Goal: Information Seeking & Learning: Learn about a topic

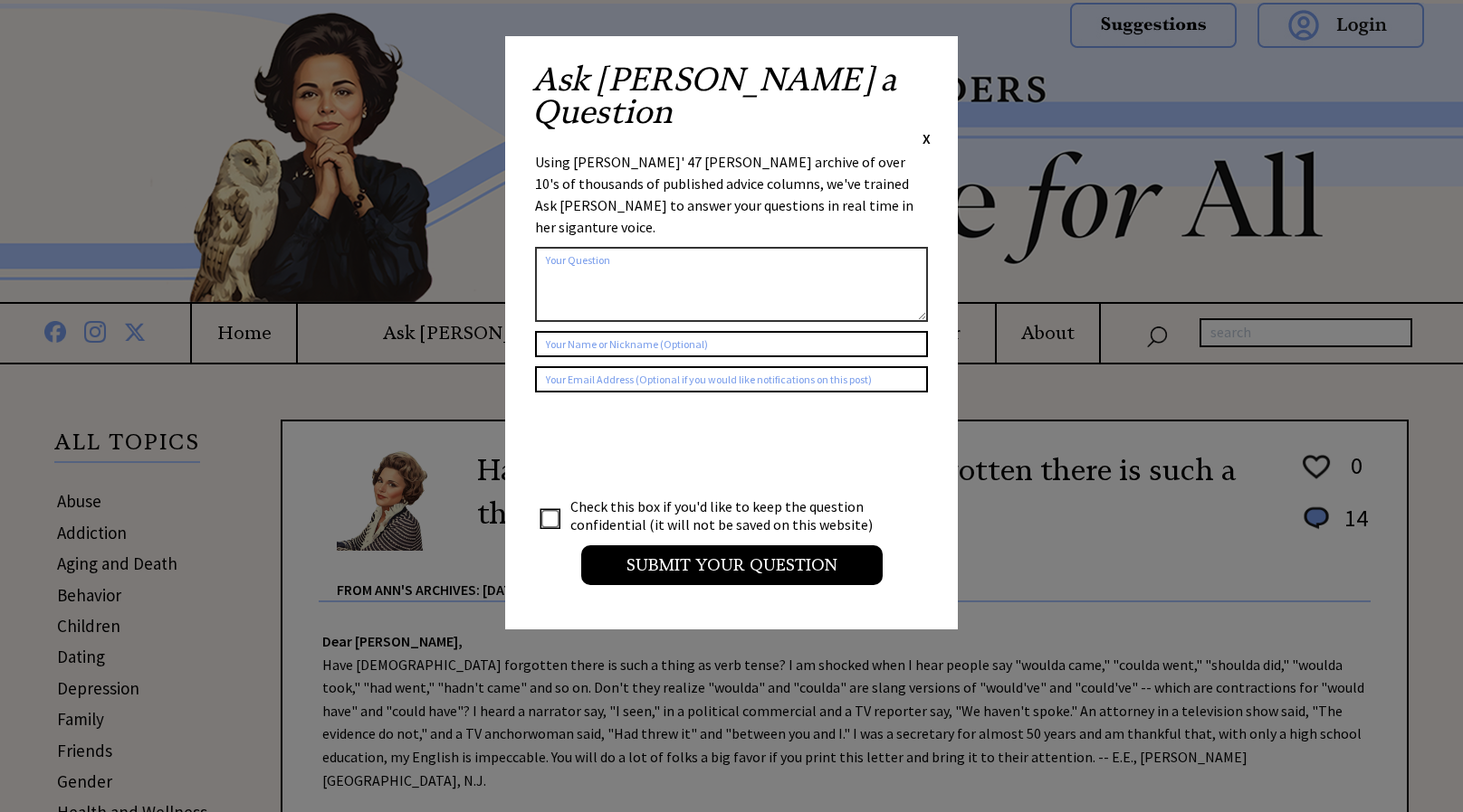
click at [929, 129] on span "X" at bounding box center [926, 138] width 8 height 18
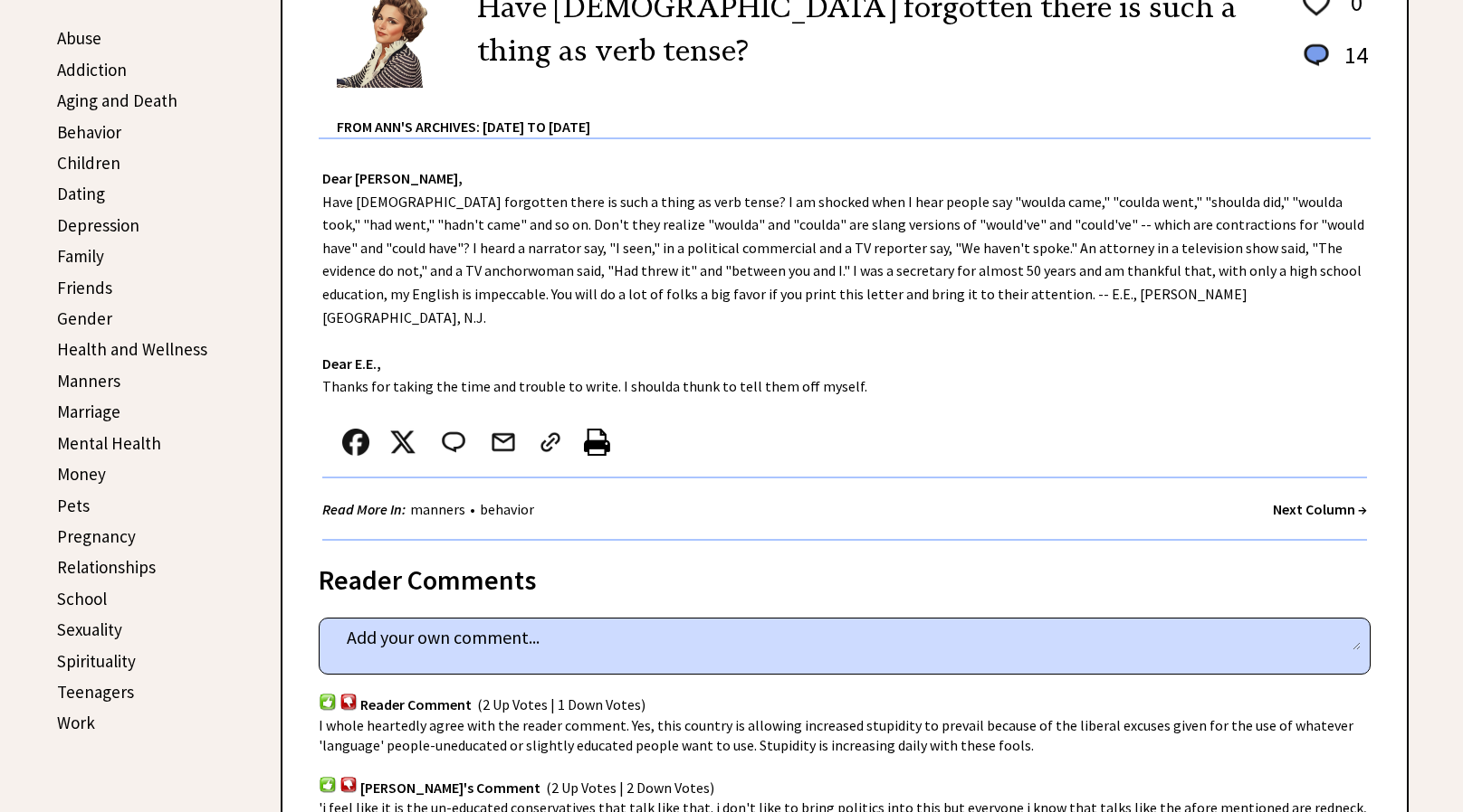
scroll to position [448, 0]
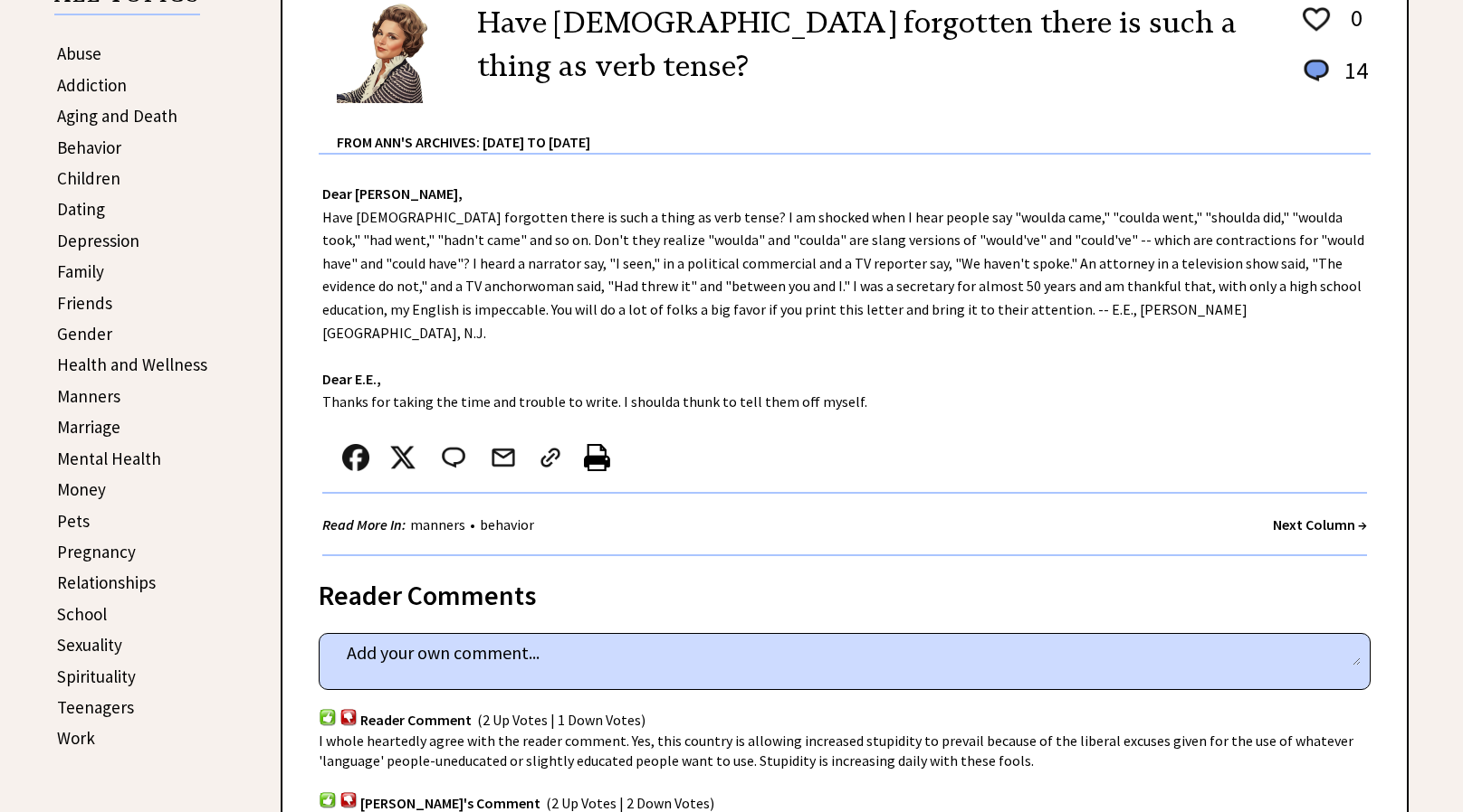
click at [136, 577] on link "Relationships" at bounding box center [106, 583] width 98 height 22
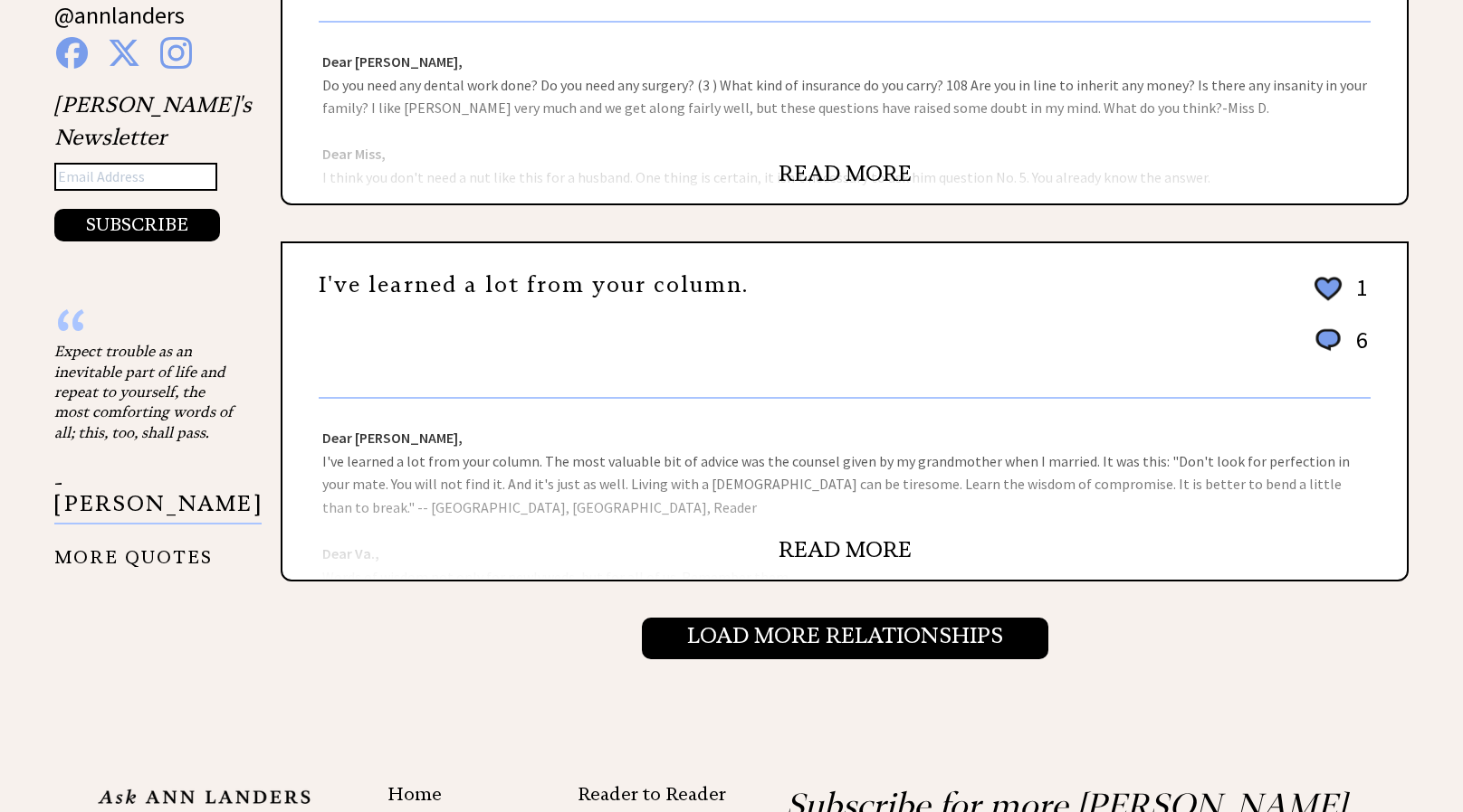
scroll to position [1780, 0]
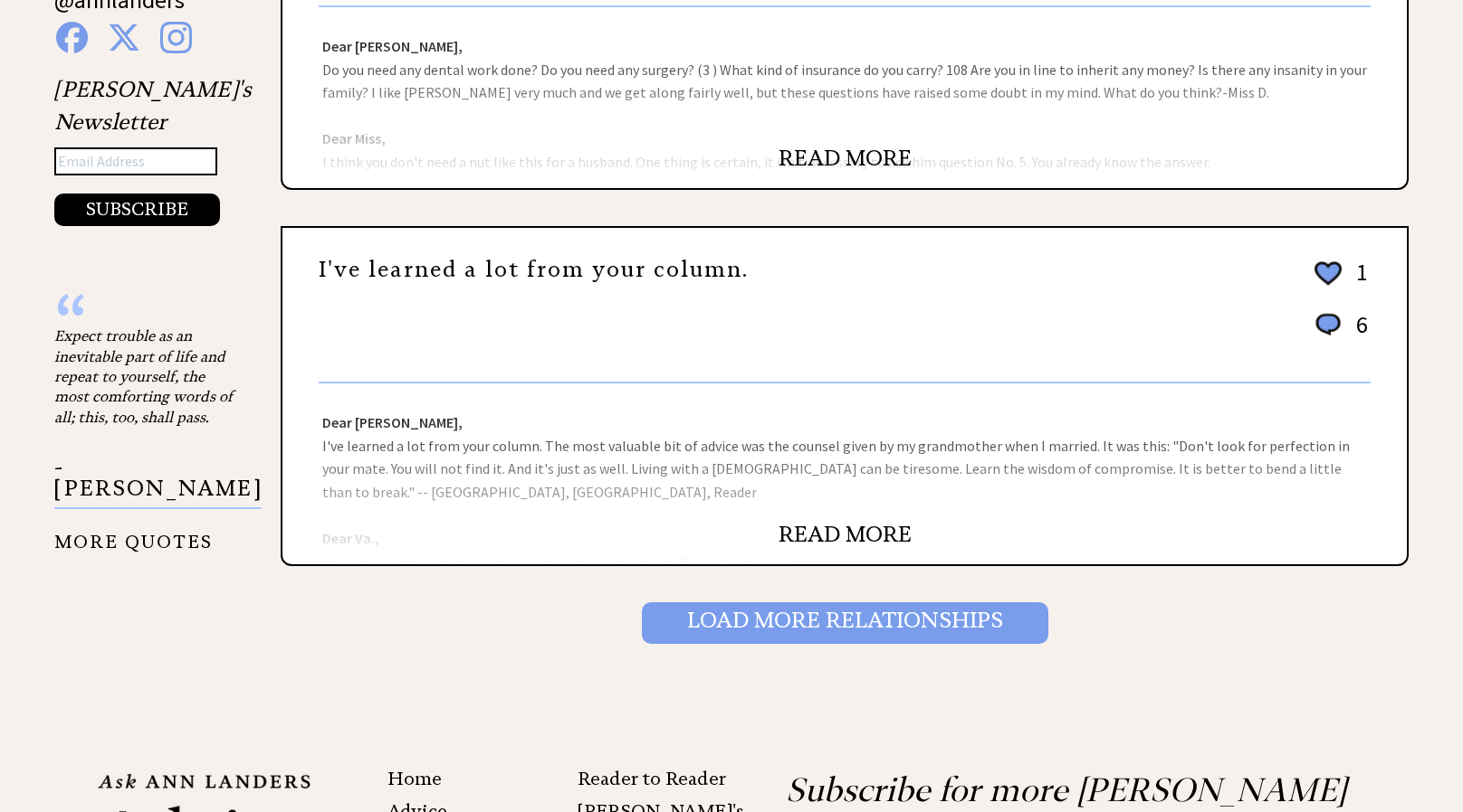
click at [656, 602] on input "Load More Relationships" at bounding box center [845, 622] width 407 height 41
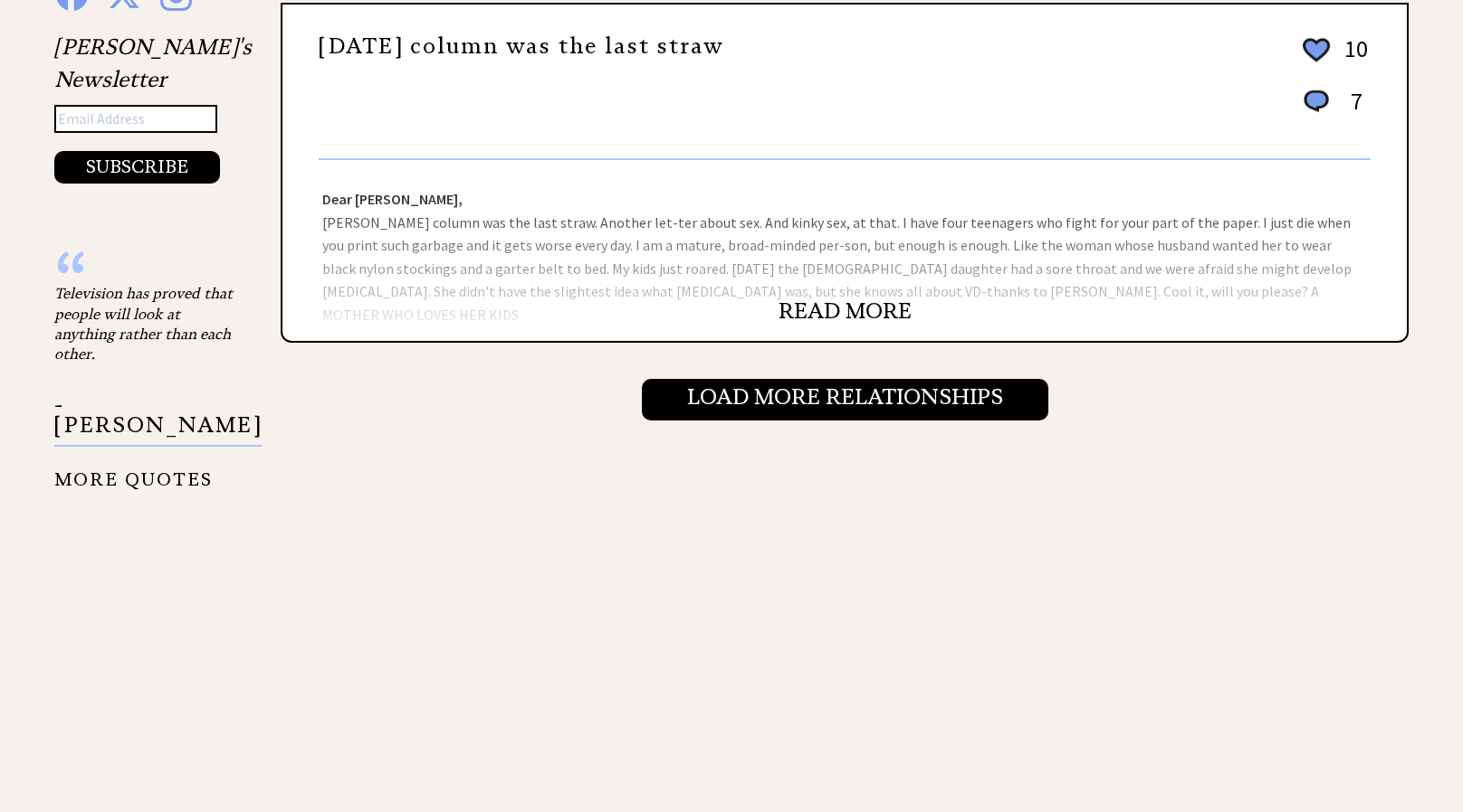
scroll to position [2004, 0]
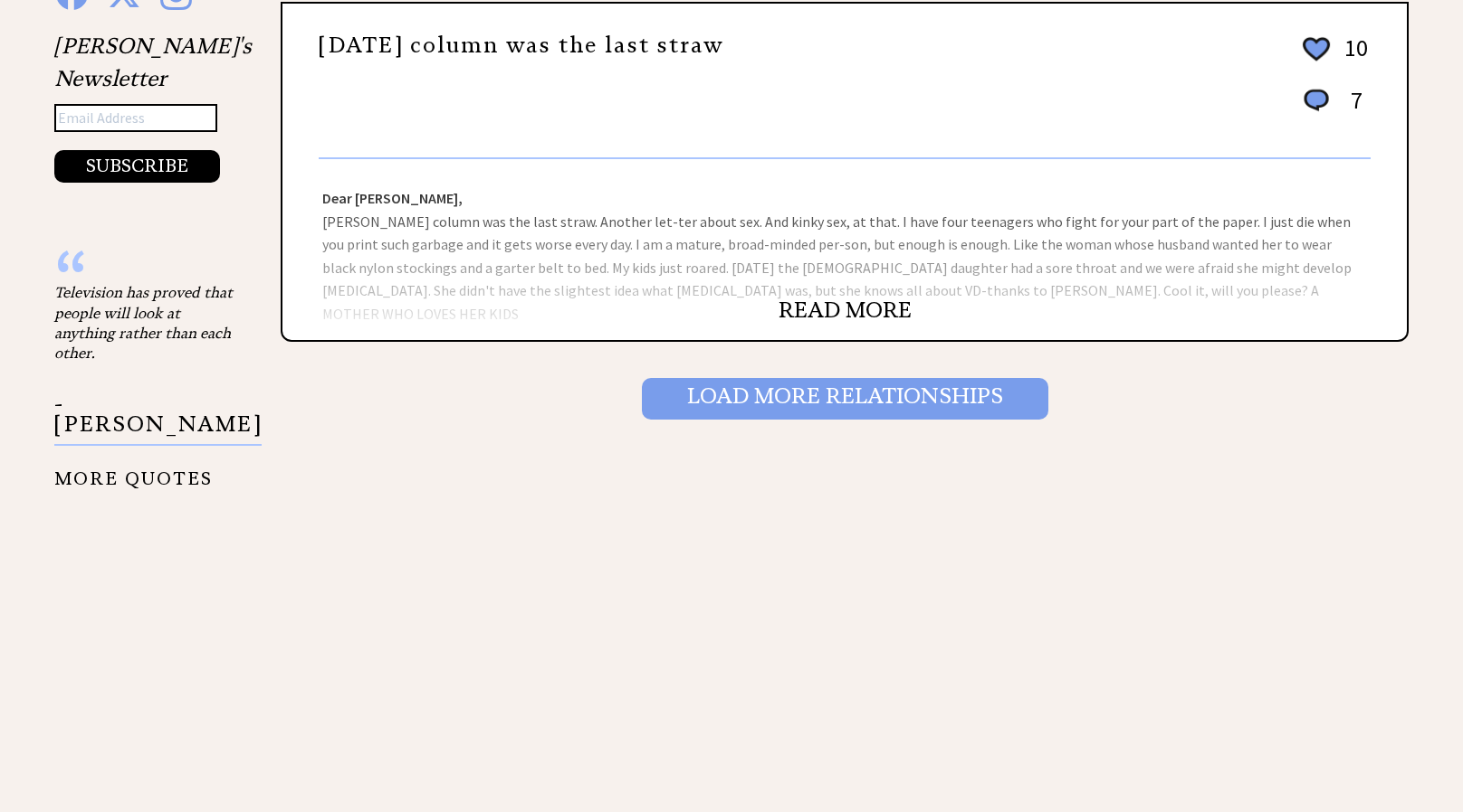
click at [764, 389] on input "Load More Relationships" at bounding box center [845, 399] width 407 height 41
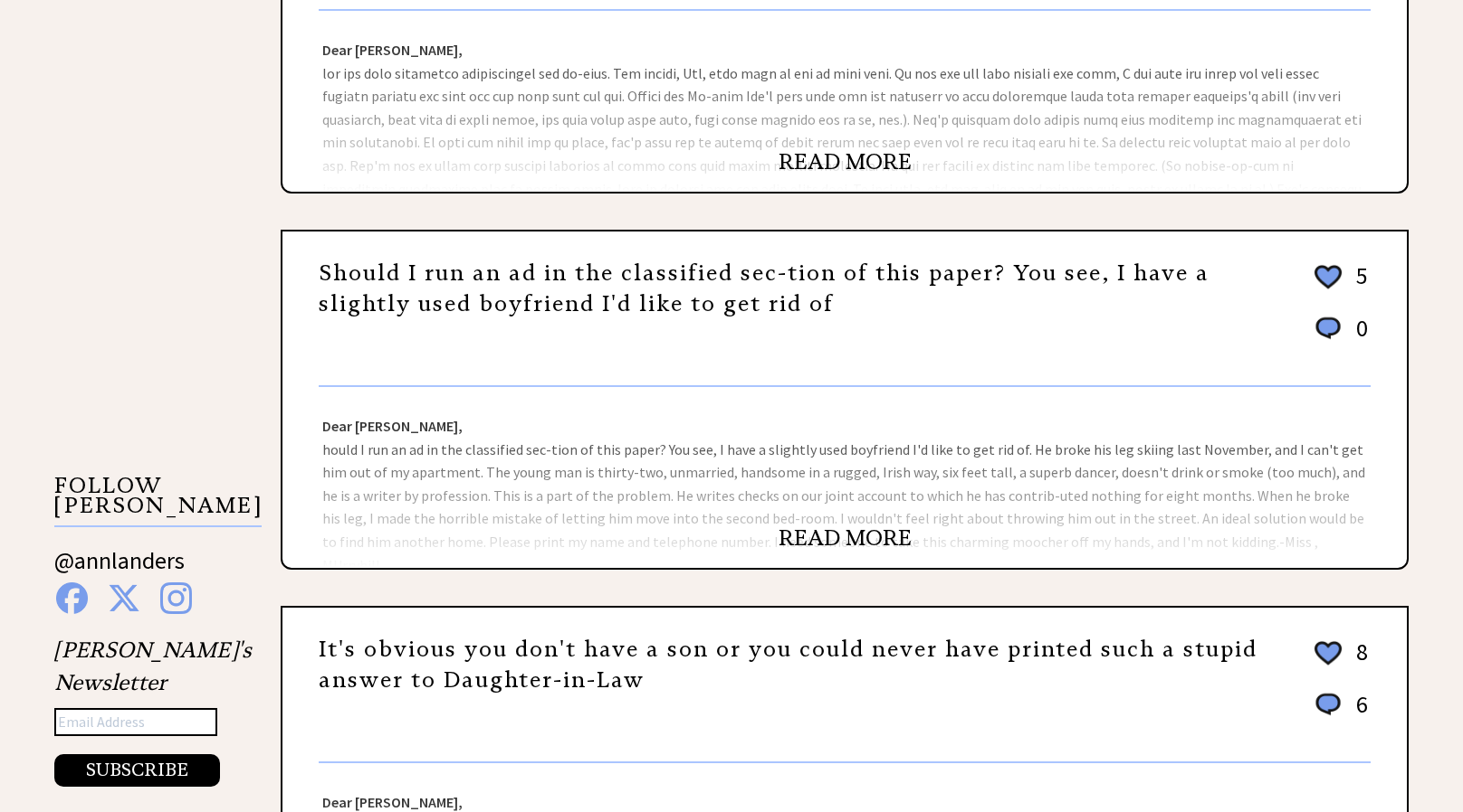
scroll to position [1399, 0]
